Goal: Task Accomplishment & Management: Manage account settings

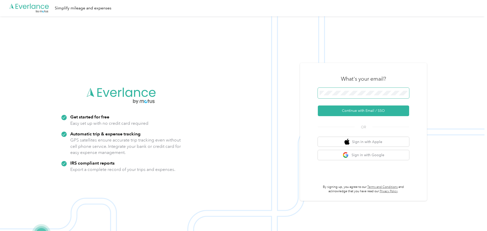
click at [318, 106] on button "Continue with Email / SSO" at bounding box center [363, 111] width 91 height 11
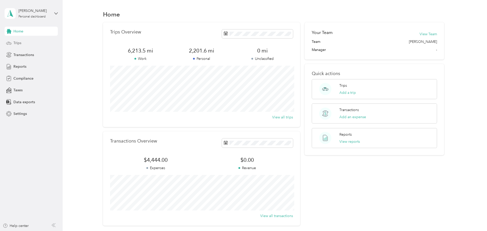
click at [39, 40] on div "Trips" at bounding box center [31, 43] width 53 height 9
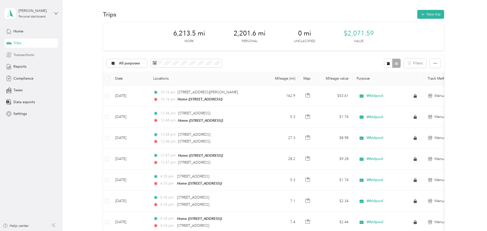
click at [48, 53] on div "Transactions" at bounding box center [31, 54] width 53 height 9
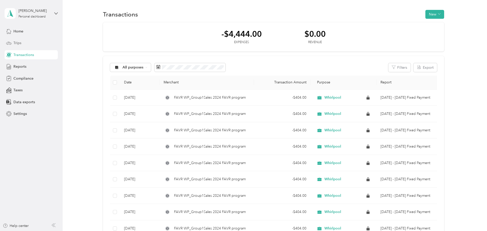
click at [45, 41] on div "Trips" at bounding box center [31, 43] width 53 height 9
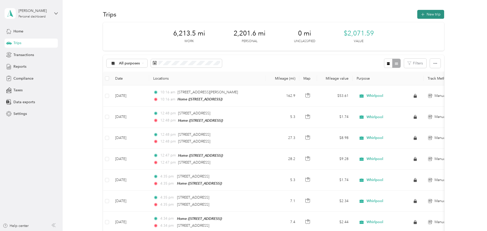
click at [442, 14] on button "New trip" at bounding box center [430, 14] width 27 height 9
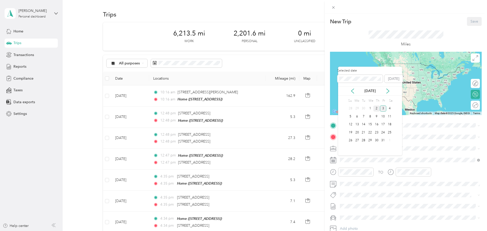
click at [376, 108] on div "2" at bounding box center [376, 109] width 7 height 6
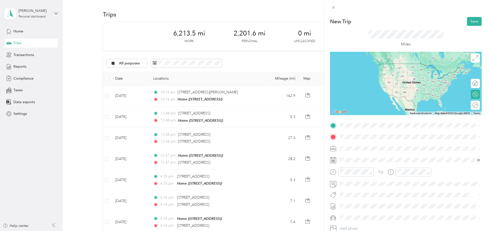
click at [365, 186] on div "Home [STREET_ADDRESS]" at bounding box center [366, 180] width 32 height 11
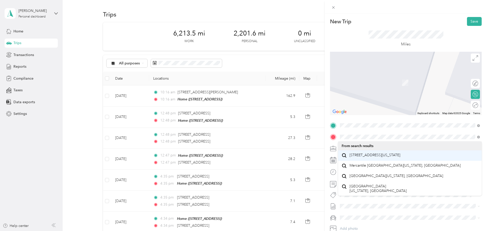
click at [385, 154] on span "[STREET_ADDRESS][US_STATE]" at bounding box center [375, 155] width 51 height 5
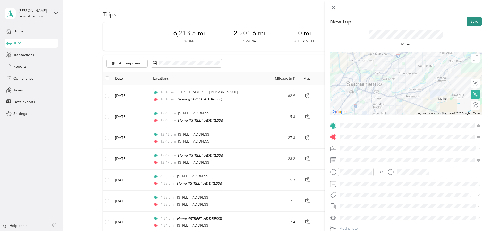
click at [472, 21] on button "Save" at bounding box center [474, 21] width 15 height 9
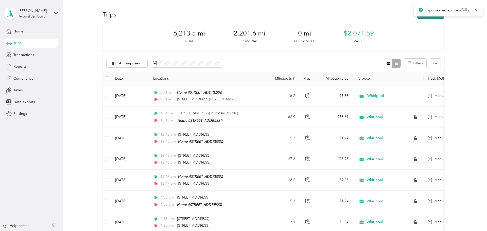
click at [432, 16] on button "New trip" at bounding box center [430, 14] width 27 height 9
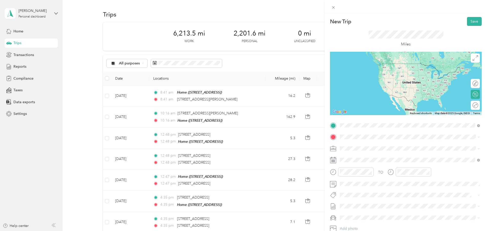
click at [394, 144] on span "[STREET_ADDRESS][US_STATE]" at bounding box center [375, 144] width 51 height 5
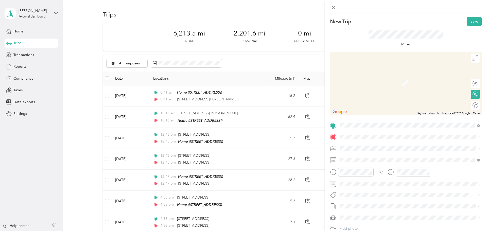
click at [374, 155] on span "[STREET_ADDRESS][US_STATE]" at bounding box center [375, 155] width 51 height 5
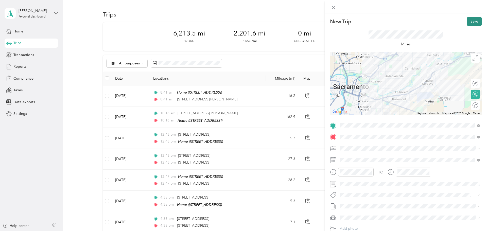
click at [479, 22] on button "Save" at bounding box center [474, 21] width 15 height 9
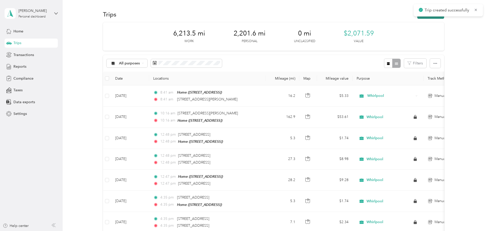
click at [438, 18] on button "New trip" at bounding box center [430, 14] width 27 height 9
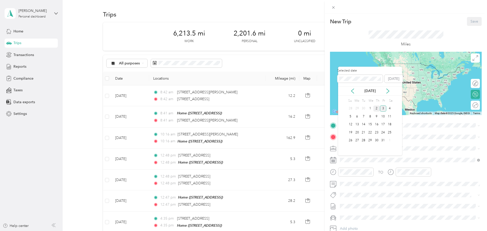
click at [379, 108] on div "2" at bounding box center [376, 109] width 7 height 6
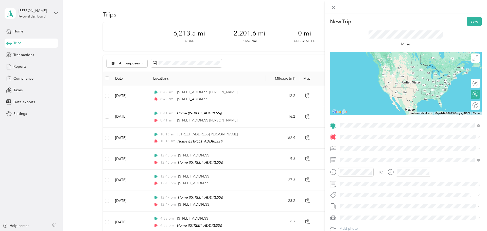
click at [360, 142] on span "[STREET_ADDRESS][US_STATE]" at bounding box center [375, 144] width 51 height 5
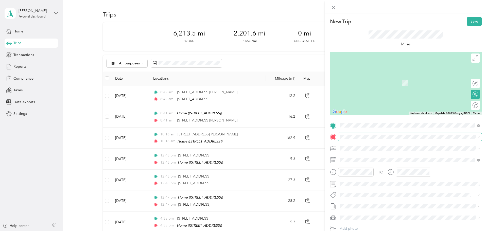
click at [359, 140] on span at bounding box center [410, 137] width 144 height 8
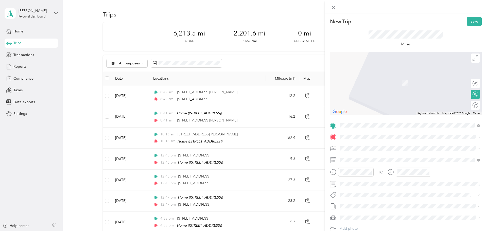
click at [360, 197] on div "Home [STREET_ADDRESS]" at bounding box center [366, 192] width 32 height 11
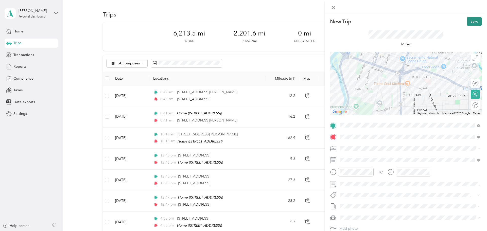
click at [472, 22] on button "Save" at bounding box center [474, 21] width 15 height 9
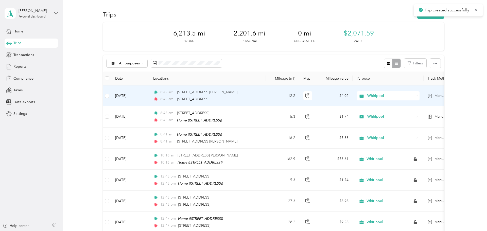
click at [265, 99] on td "8:42 am [STREET_ADDRESS][GEOGRAPHIC_DATA][PERSON_NAME]:42 am [STREET_ADDRESS]" at bounding box center [207, 95] width 117 height 21
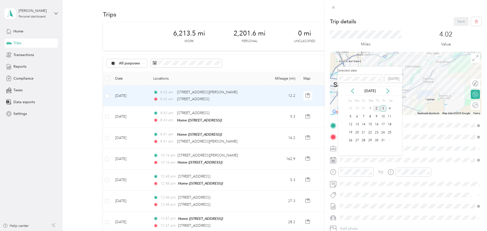
click at [376, 106] on div "2" at bounding box center [376, 109] width 7 height 6
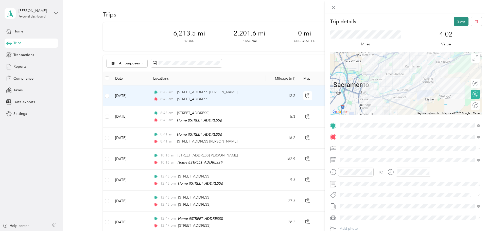
click at [457, 22] on button "Save" at bounding box center [461, 21] width 15 height 9
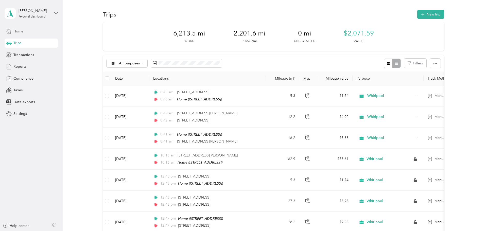
click at [47, 32] on div "Home" at bounding box center [31, 31] width 53 height 9
